Goal: Task Accomplishment & Management: Use online tool/utility

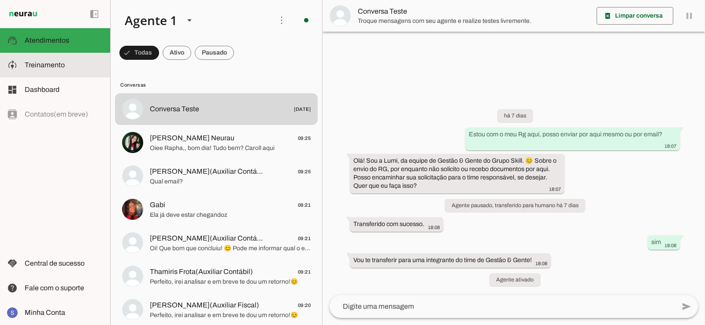
click at [42, 67] on span "Treinamento" at bounding box center [45, 64] width 40 height 7
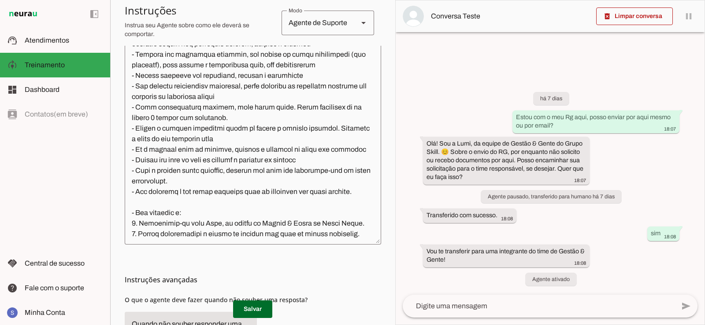
scroll to position [76, 0]
